Goal: Task Accomplishment & Management: Use online tool/utility

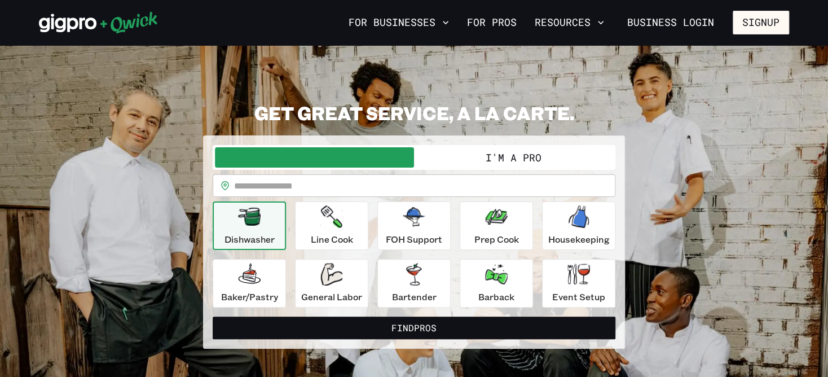
click at [417, 186] on input "text" at bounding box center [424, 185] width 381 height 23
type input "*****"
click at [403, 218] on icon "button" at bounding box center [414, 216] width 23 height 19
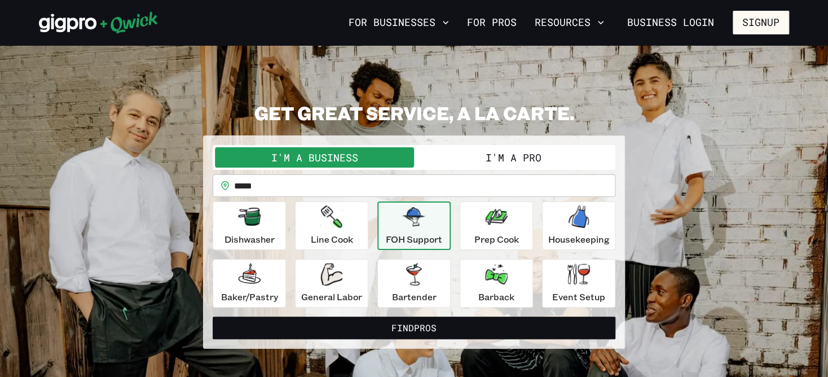
click at [502, 164] on button "I'm a Pro" at bounding box center [513, 157] width 199 height 20
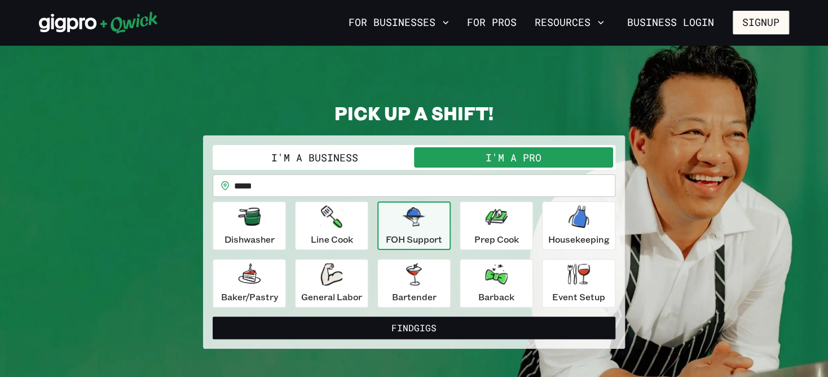
click at [436, 238] on p "FOH Support" at bounding box center [414, 239] width 56 height 14
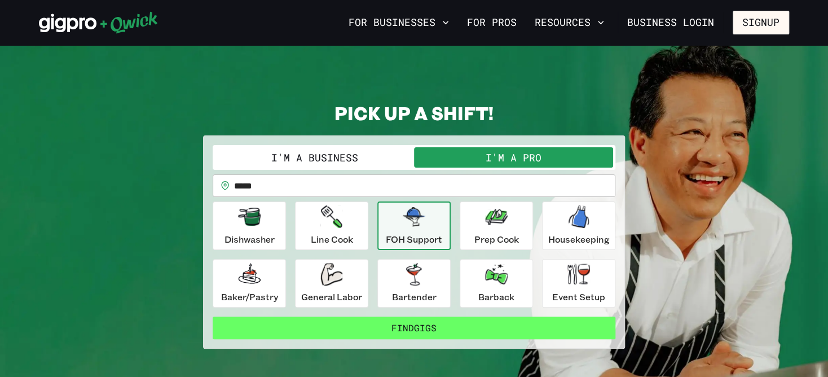
click at [420, 325] on button "Find Gigs" at bounding box center [414, 327] width 403 height 23
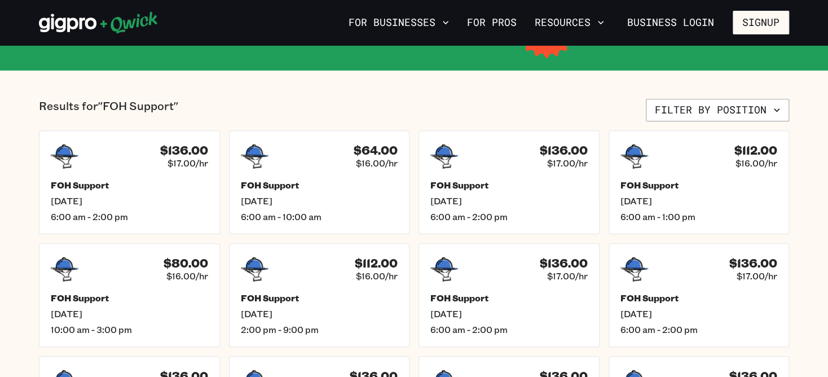
scroll to position [225, 0]
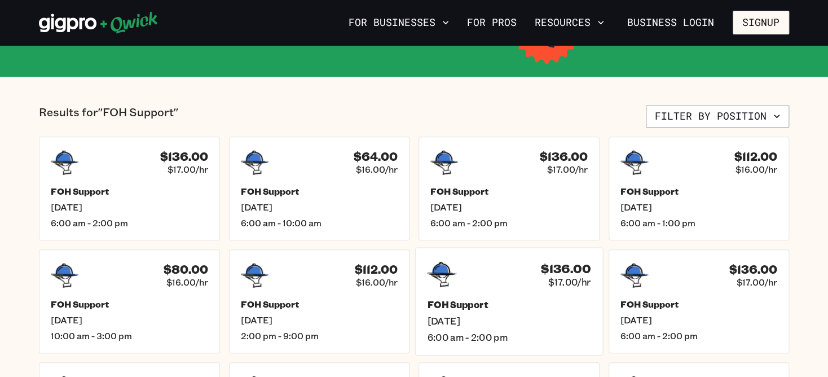
click at [518, 290] on div "$136.00 $17.00/hr FOH Support [DATE] 6:00 am - 2:00 pm" at bounding box center [509, 301] width 188 height 108
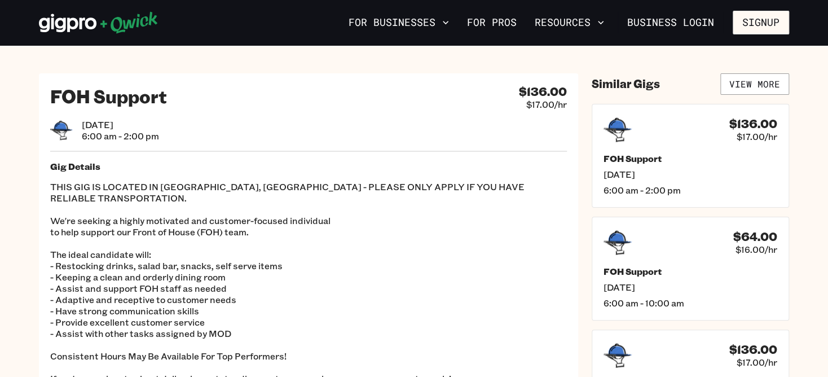
scroll to position [56, 0]
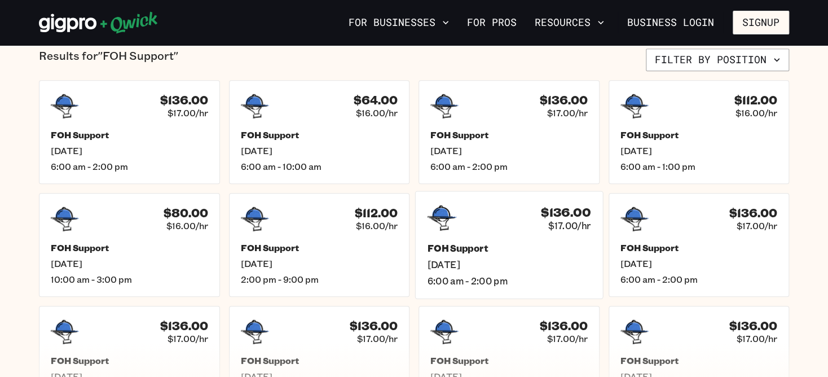
scroll to position [338, 0]
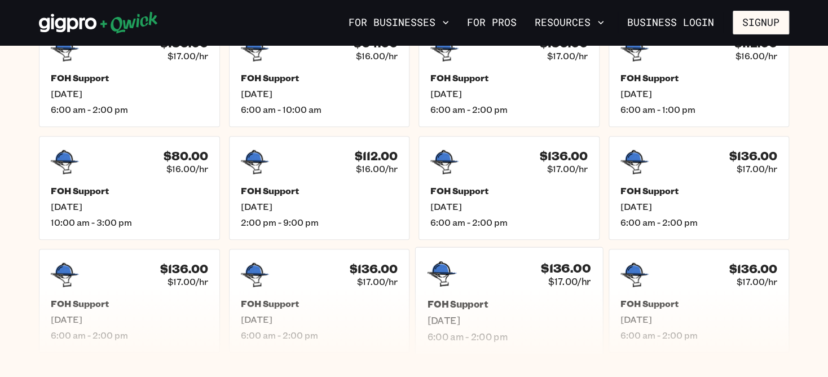
click at [504, 299] on h5 "FOH Support" at bounding box center [509, 304] width 164 height 12
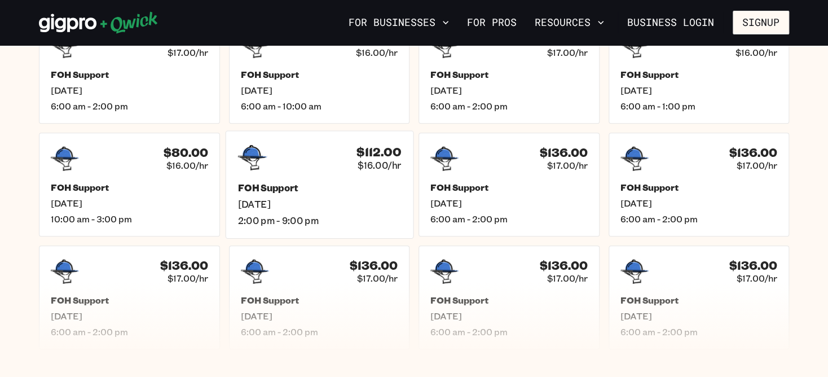
scroll to position [338, 0]
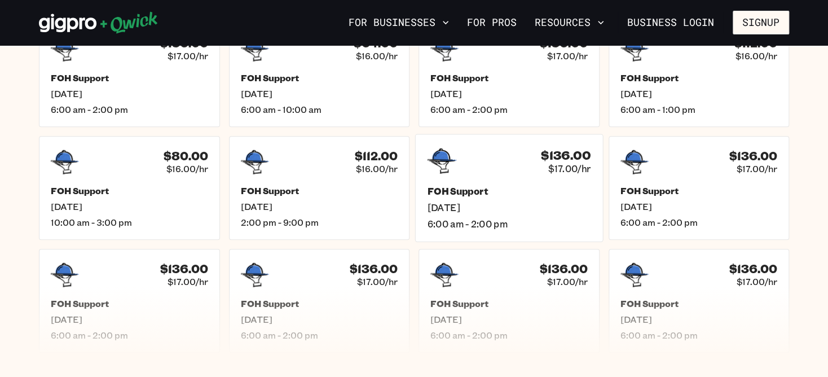
scroll to position [281, 0]
